Goal: Information Seeking & Learning: Learn about a topic

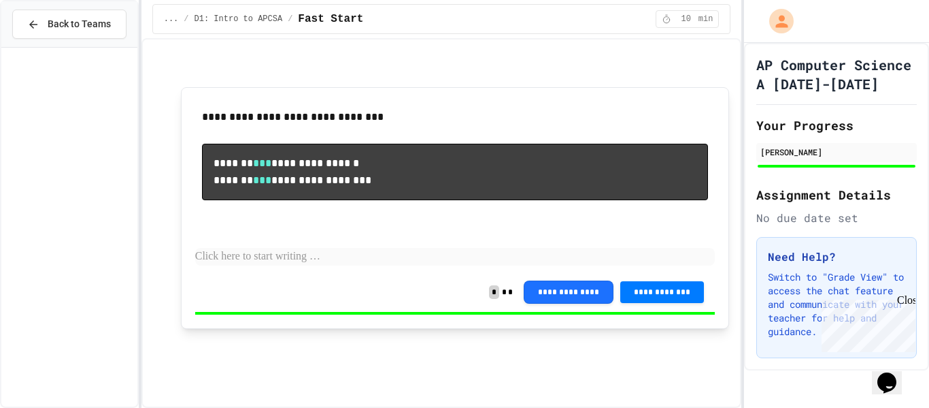
scroll to position [2015, 0]
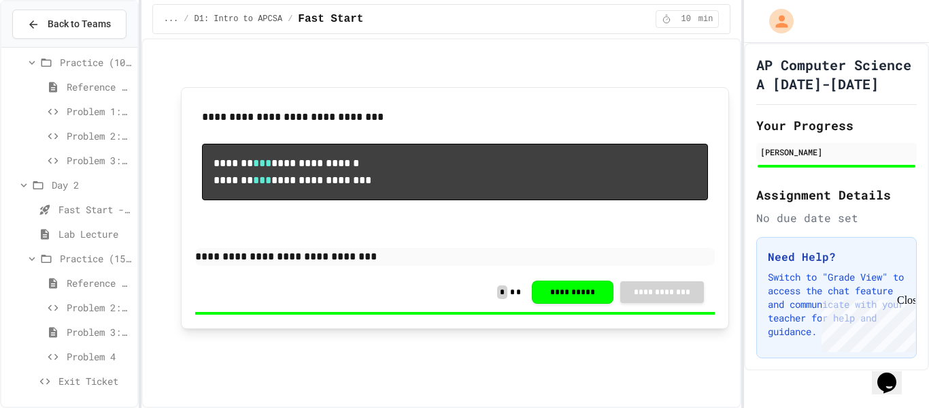
click at [40, 382] on icon at bounding box center [45, 381] width 16 height 12
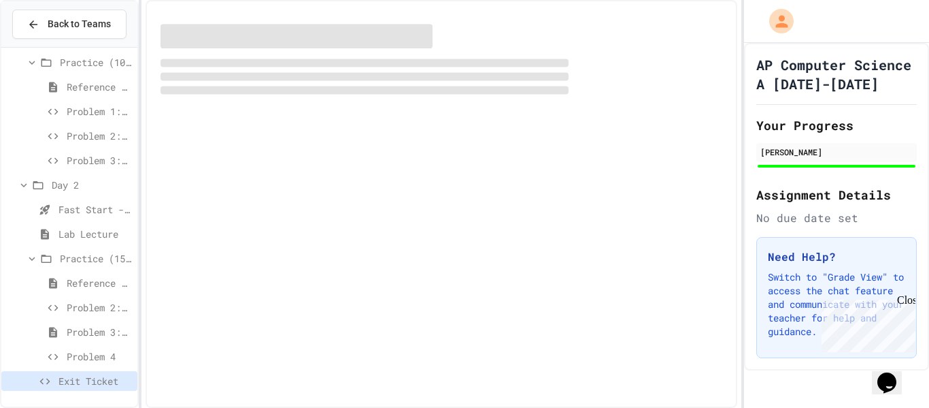
scroll to position [2004, 0]
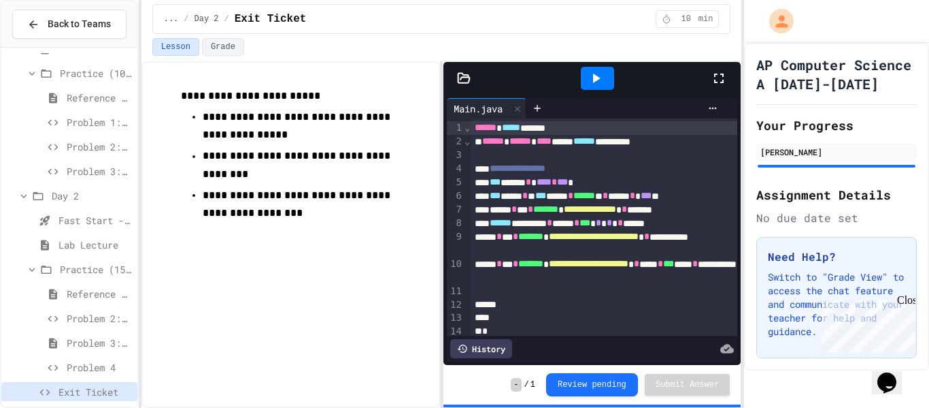
click at [438, 344] on div "**********" at bounding box center [442, 234] width 601 height 346
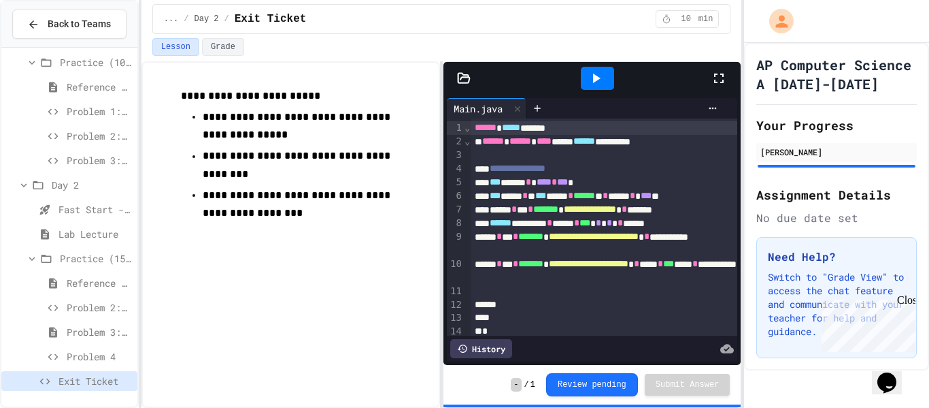
scroll to position [2039, 0]
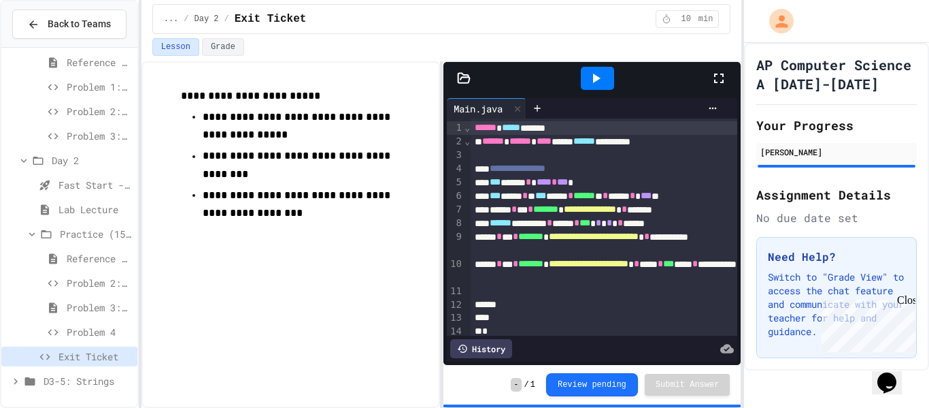
click at [97, 379] on span "D3-5: Strings" at bounding box center [88, 381] width 88 height 14
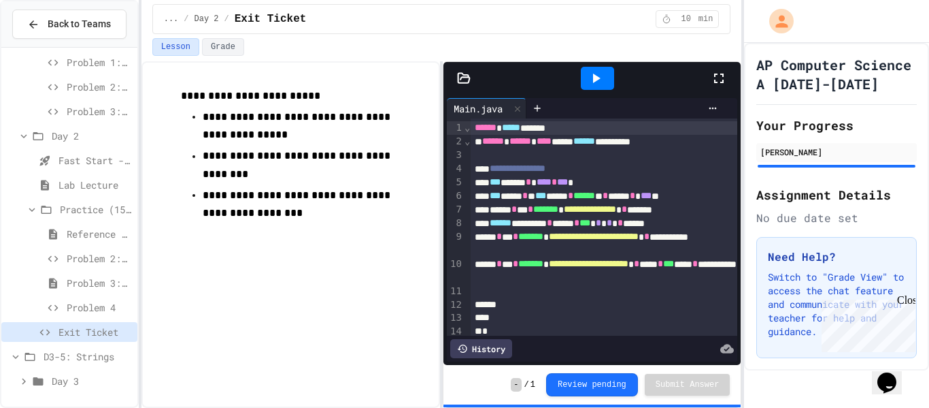
click at [76, 379] on span "Day 3" at bounding box center [92, 381] width 80 height 14
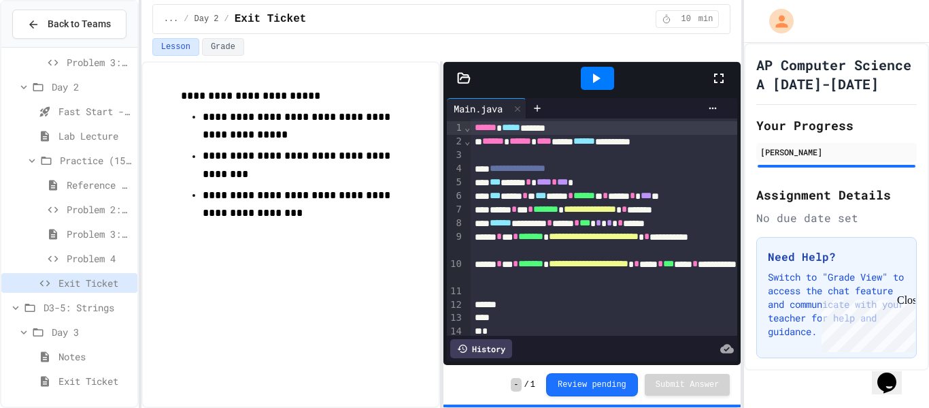
click at [77, 349] on span "Notes" at bounding box center [95, 356] width 73 height 14
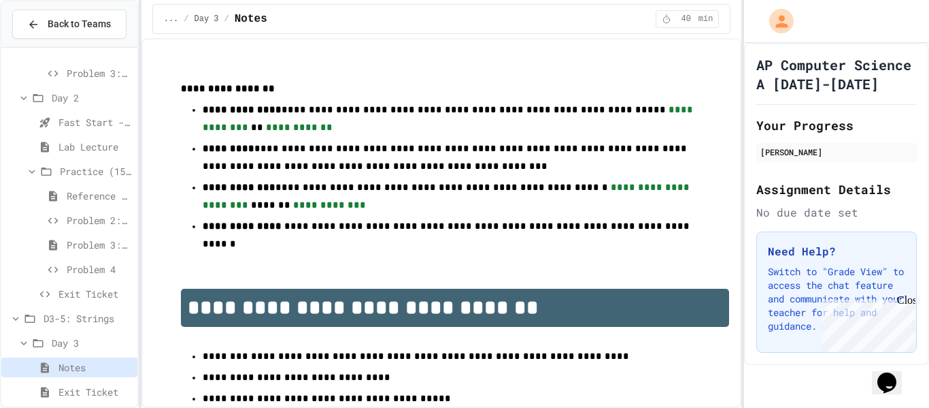
scroll to position [2113, 0]
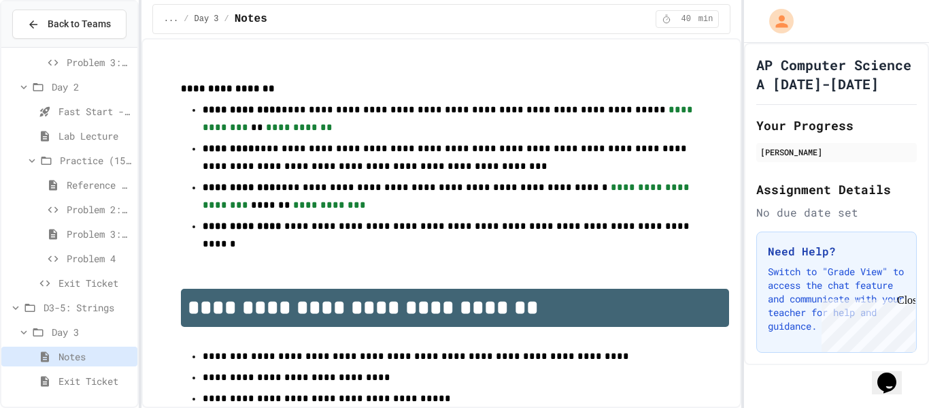
click at [67, 379] on span "Exit Ticket" at bounding box center [95, 381] width 73 height 14
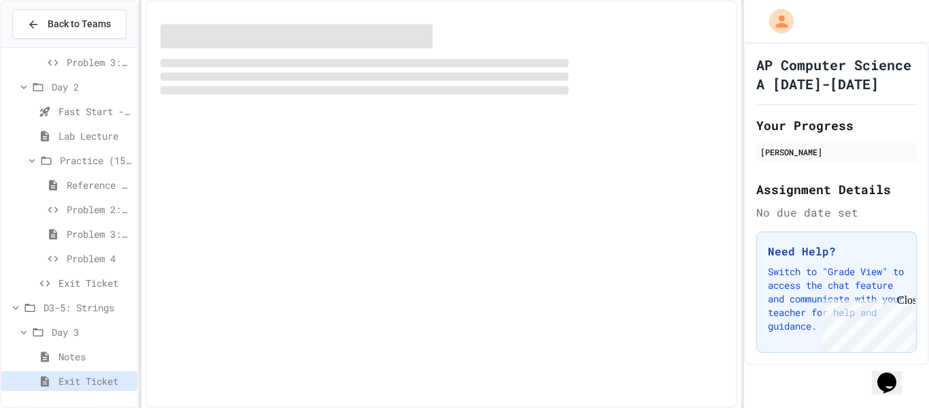
scroll to position [2102, 0]
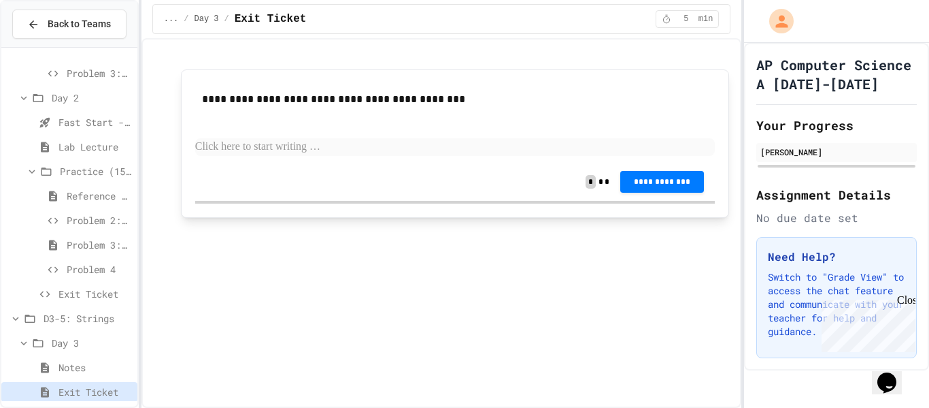
click at [303, 151] on p at bounding box center [455, 147] width 521 height 18
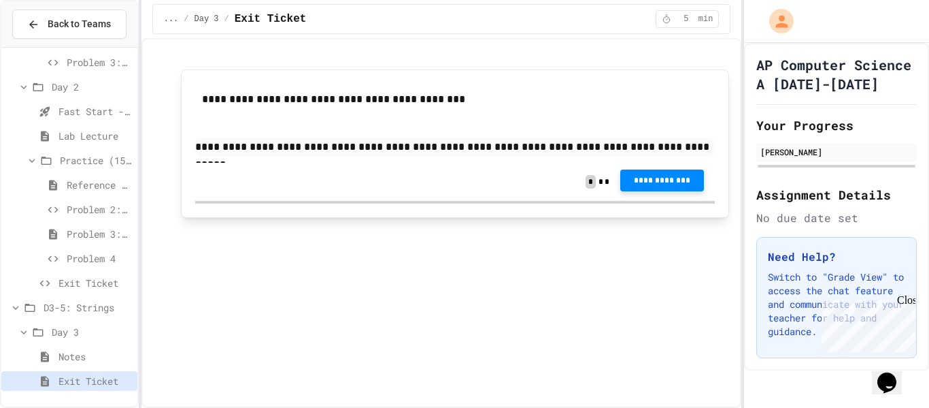
click at [659, 184] on span "**********" at bounding box center [662, 180] width 62 height 11
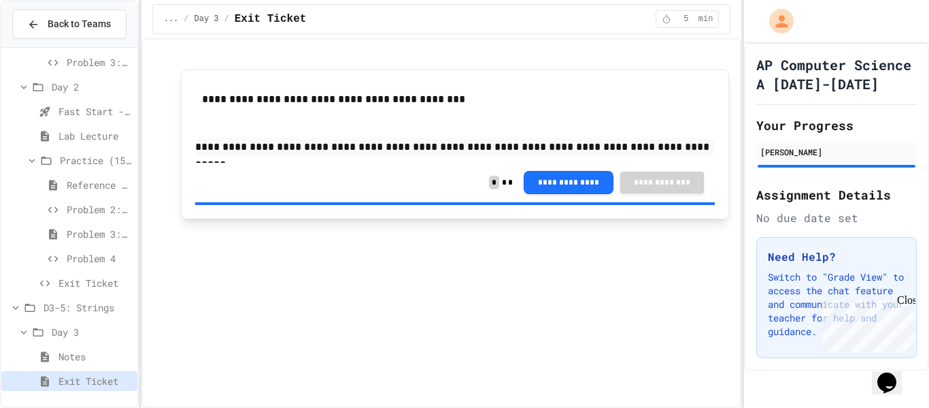
click at [78, 257] on span "Problem 4" at bounding box center [99, 258] width 65 height 14
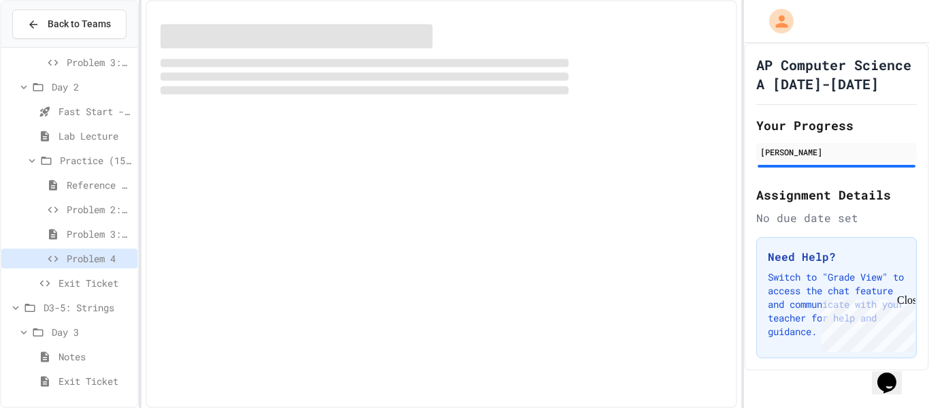
scroll to position [2102, 0]
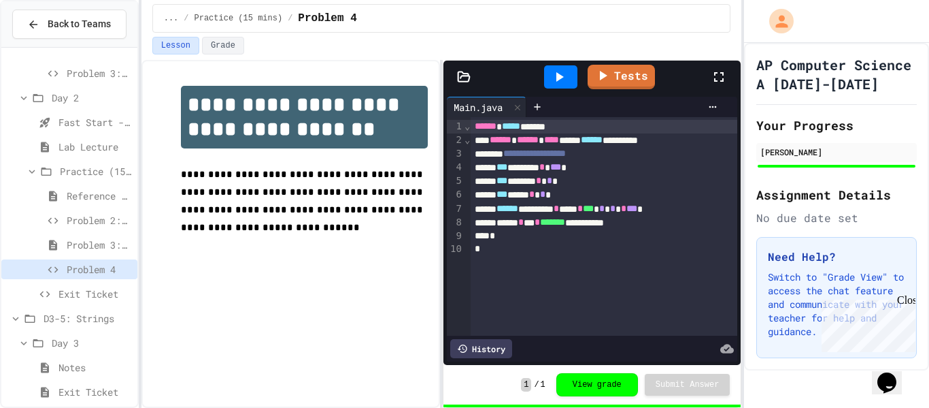
click at [69, 297] on span "Exit Ticket" at bounding box center [95, 293] width 73 height 14
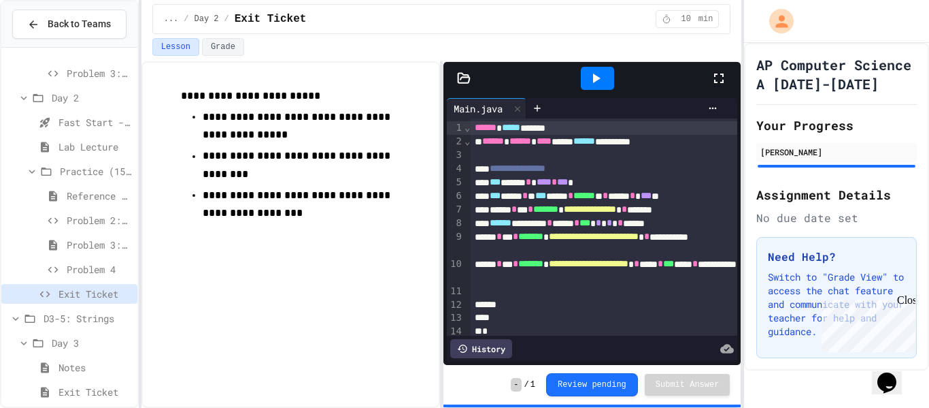
scroll to position [18, 0]
